Goal: Information Seeking & Learning: Stay updated

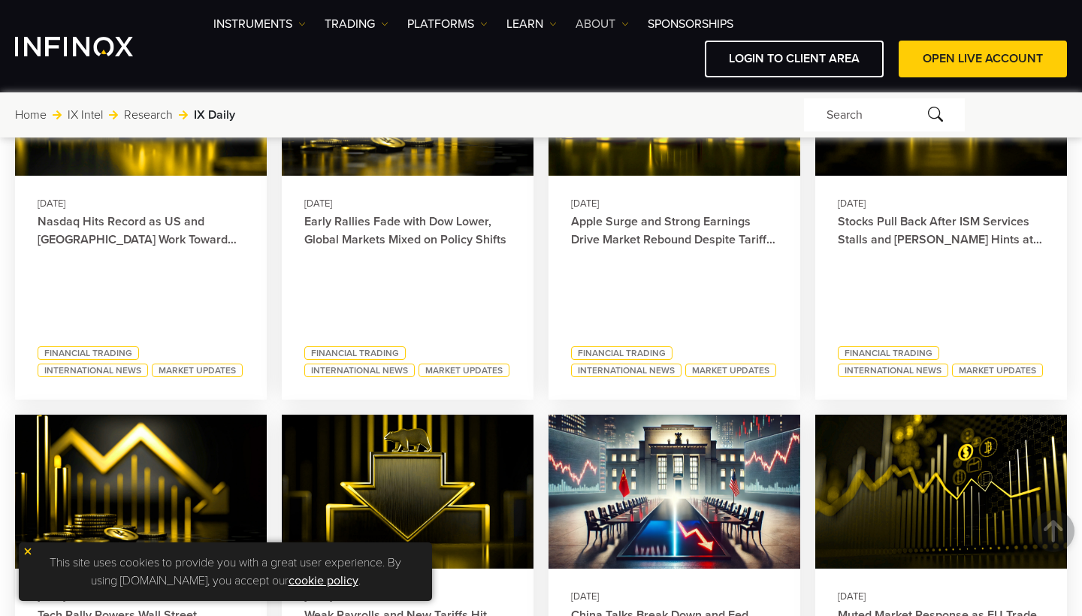
scroll to position [911, 0]
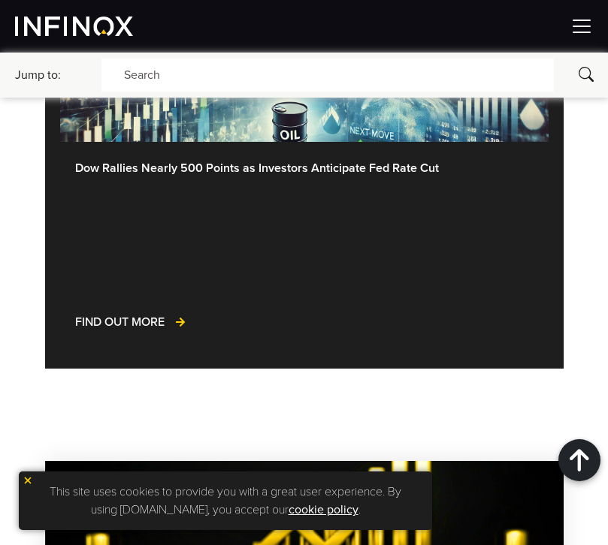
scroll to position [1287, 0]
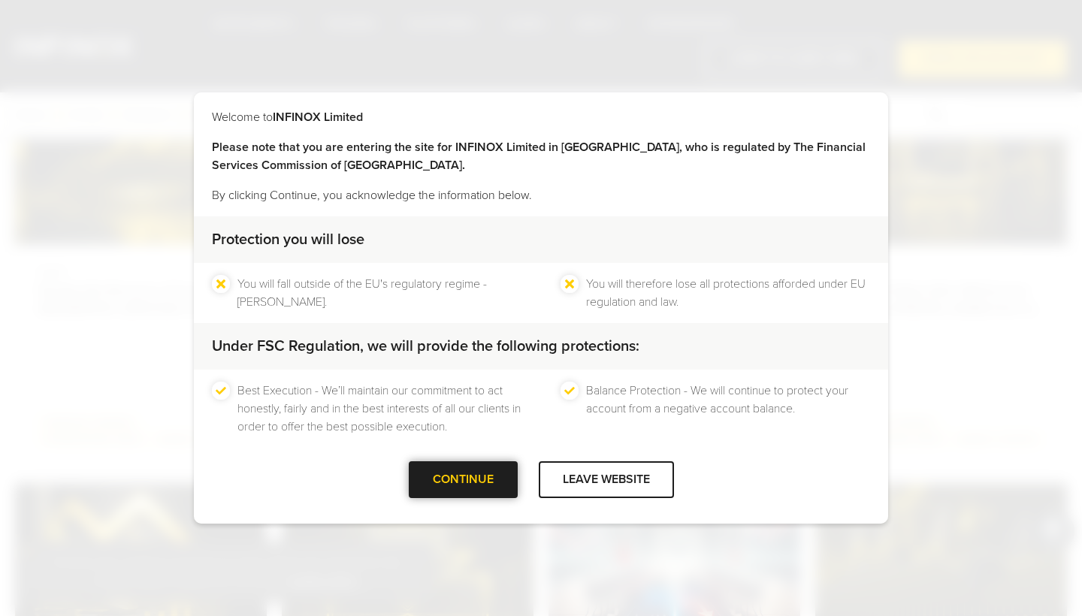
click at [463, 480] on div at bounding box center [463, 480] width 0 height 0
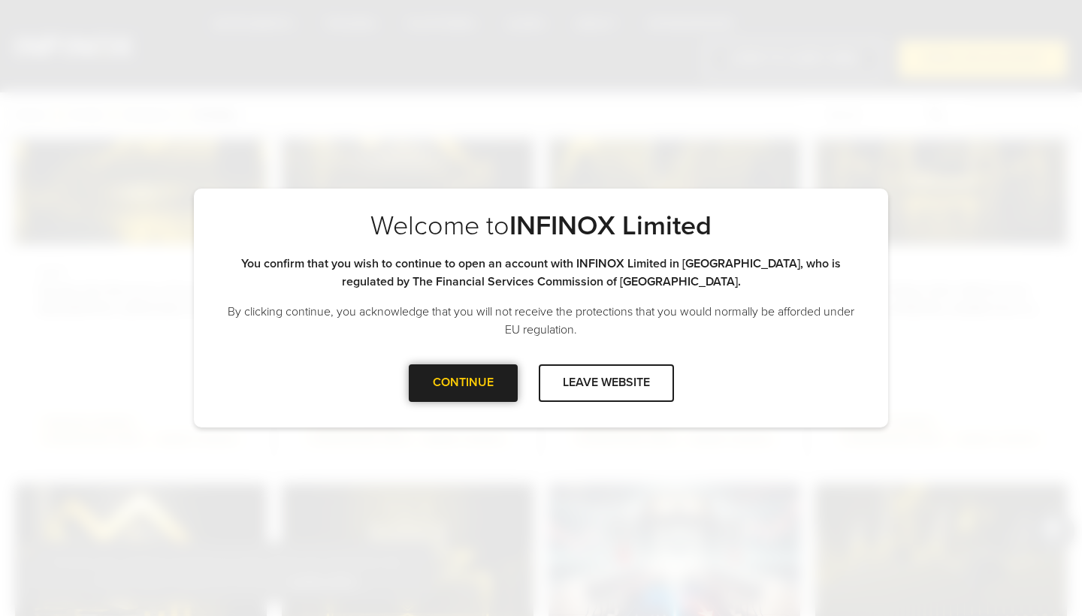
click at [485, 396] on div "CONTINUE" at bounding box center [463, 382] width 109 height 37
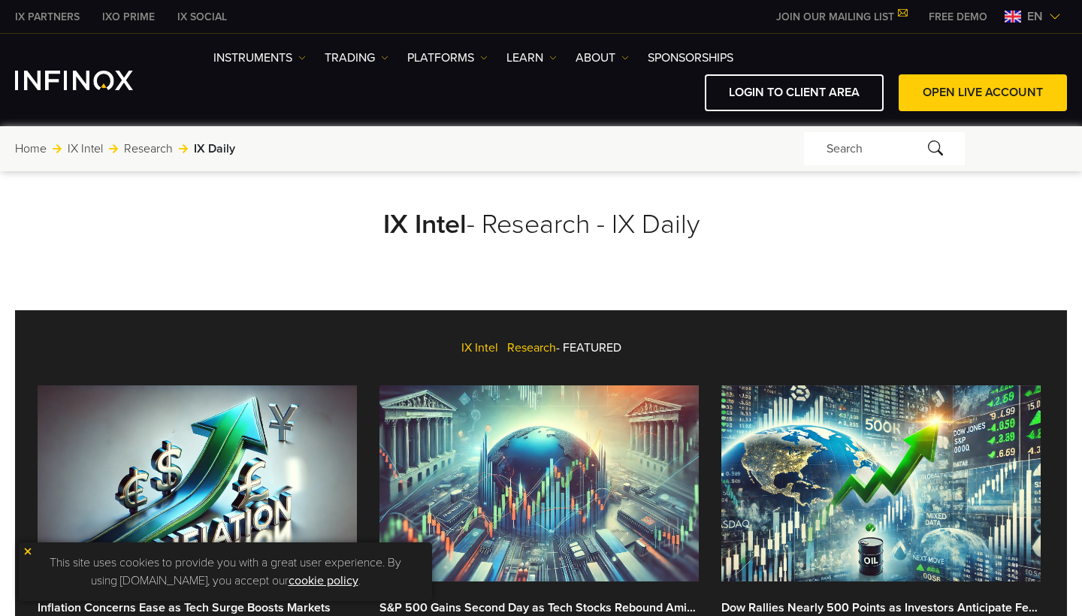
scroll to position [645, 0]
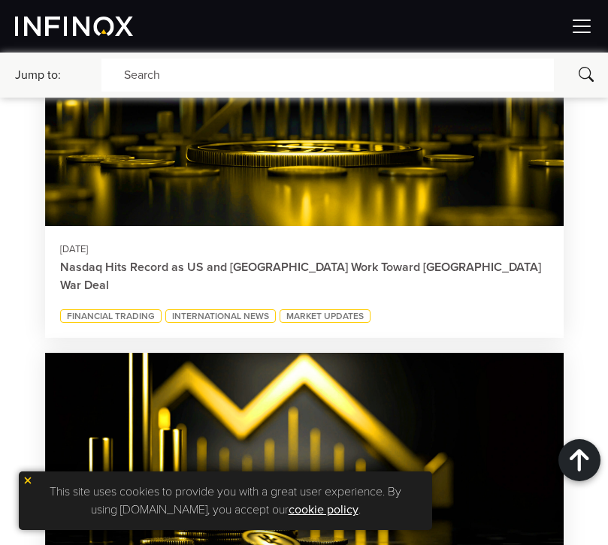
scroll to position [1754, 0]
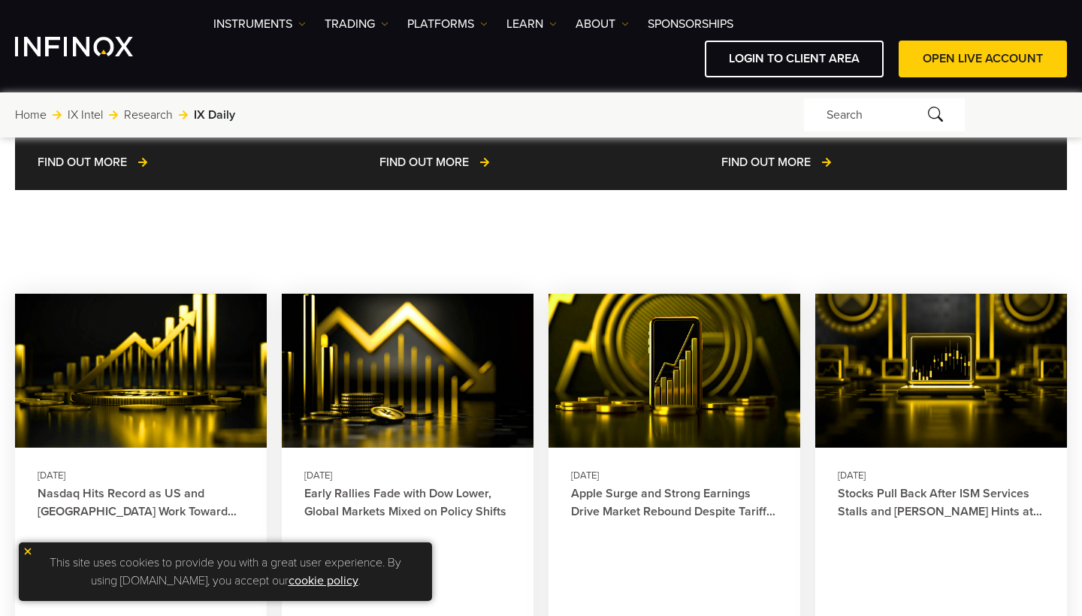
scroll to position [565, 0]
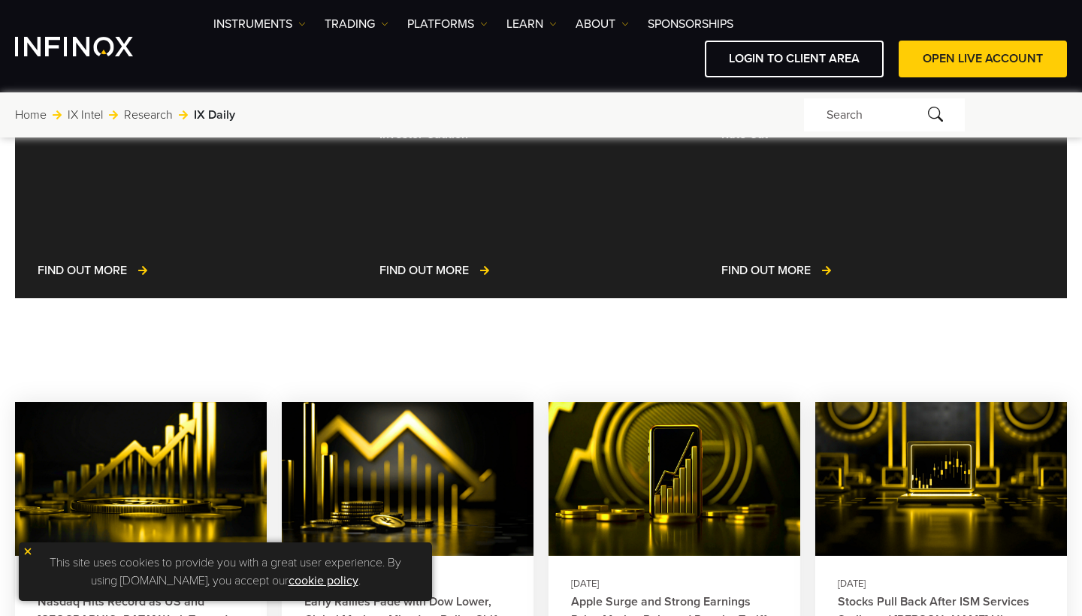
scroll to position [584, 0]
